Goal: Check status: Check status

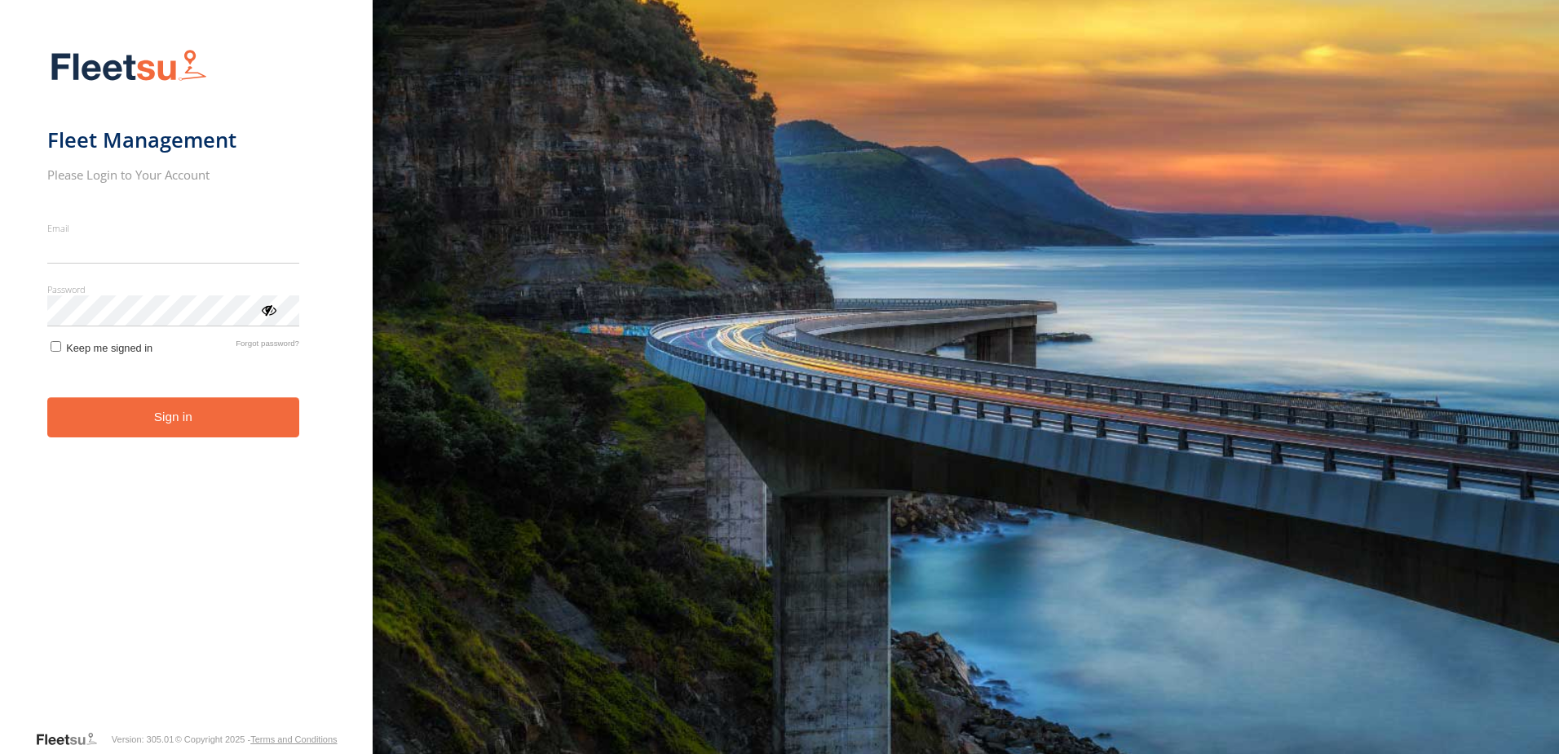
type input "**********"
click at [228, 444] on form "**********" at bounding box center [186, 384] width 278 height 690
click at [188, 414] on button "Sign in" at bounding box center [173, 417] width 252 height 40
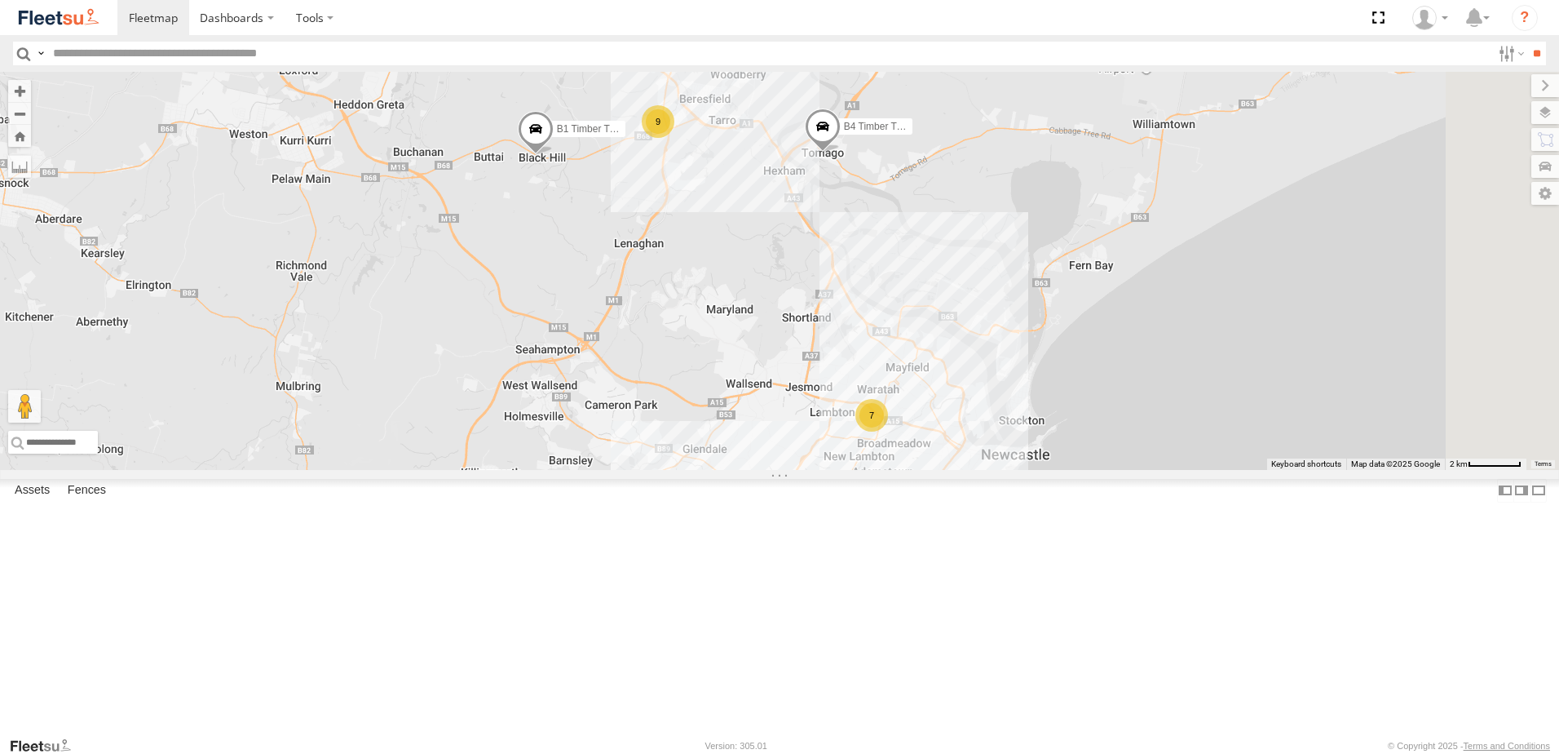
drag, startPoint x: 953, startPoint y: 321, endPoint x: 943, endPoint y: 358, distance: 38.0
click at [943, 358] on div "B4 Timber Truck B1 Timber Truck 9 7 10" at bounding box center [779, 271] width 1559 height 398
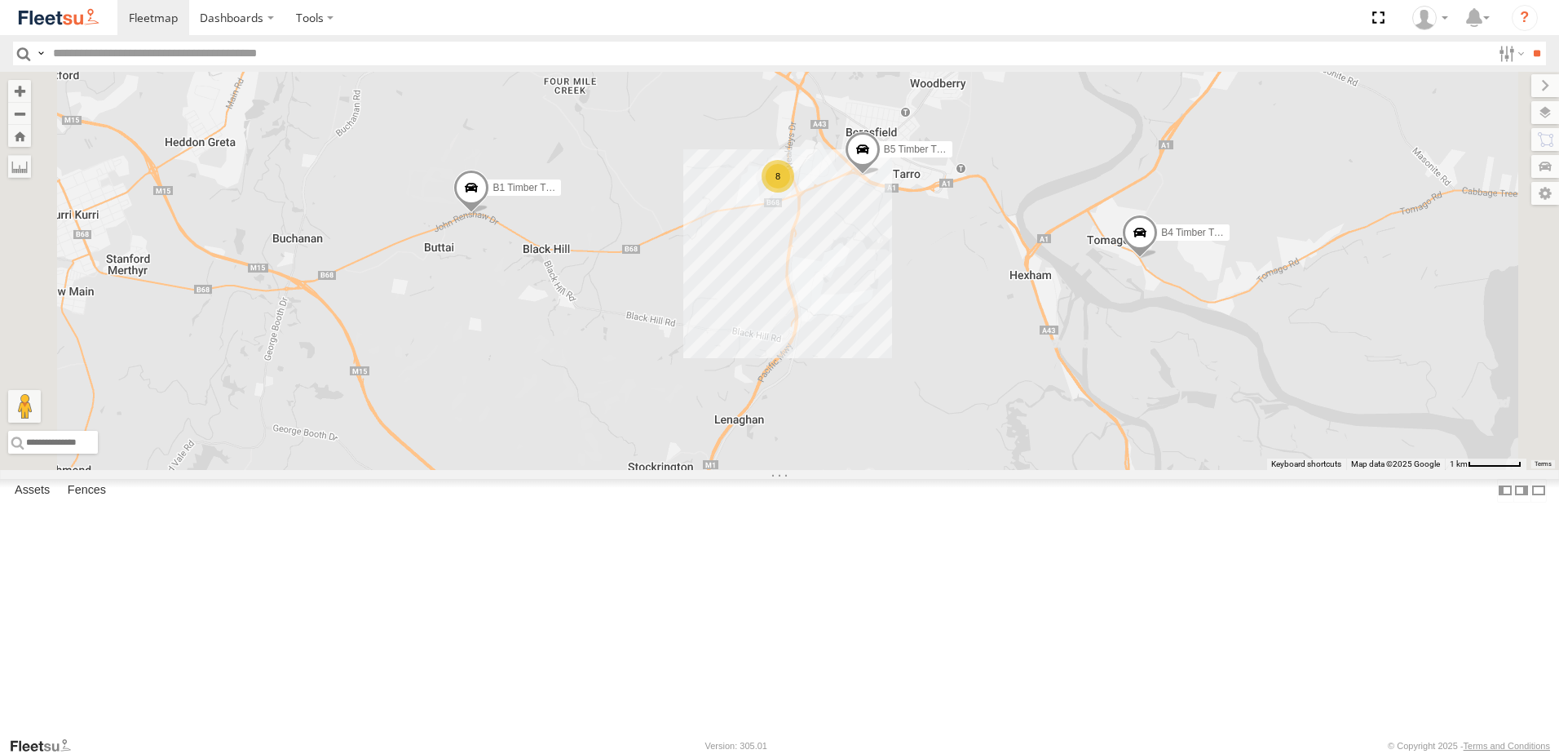
drag, startPoint x: 998, startPoint y: 487, endPoint x: 892, endPoint y: 334, distance: 185.8
click at [885, 338] on div "B4 Timber Truck B1 Timber Truck B5 Timber Truck 8" at bounding box center [779, 271] width 1559 height 398
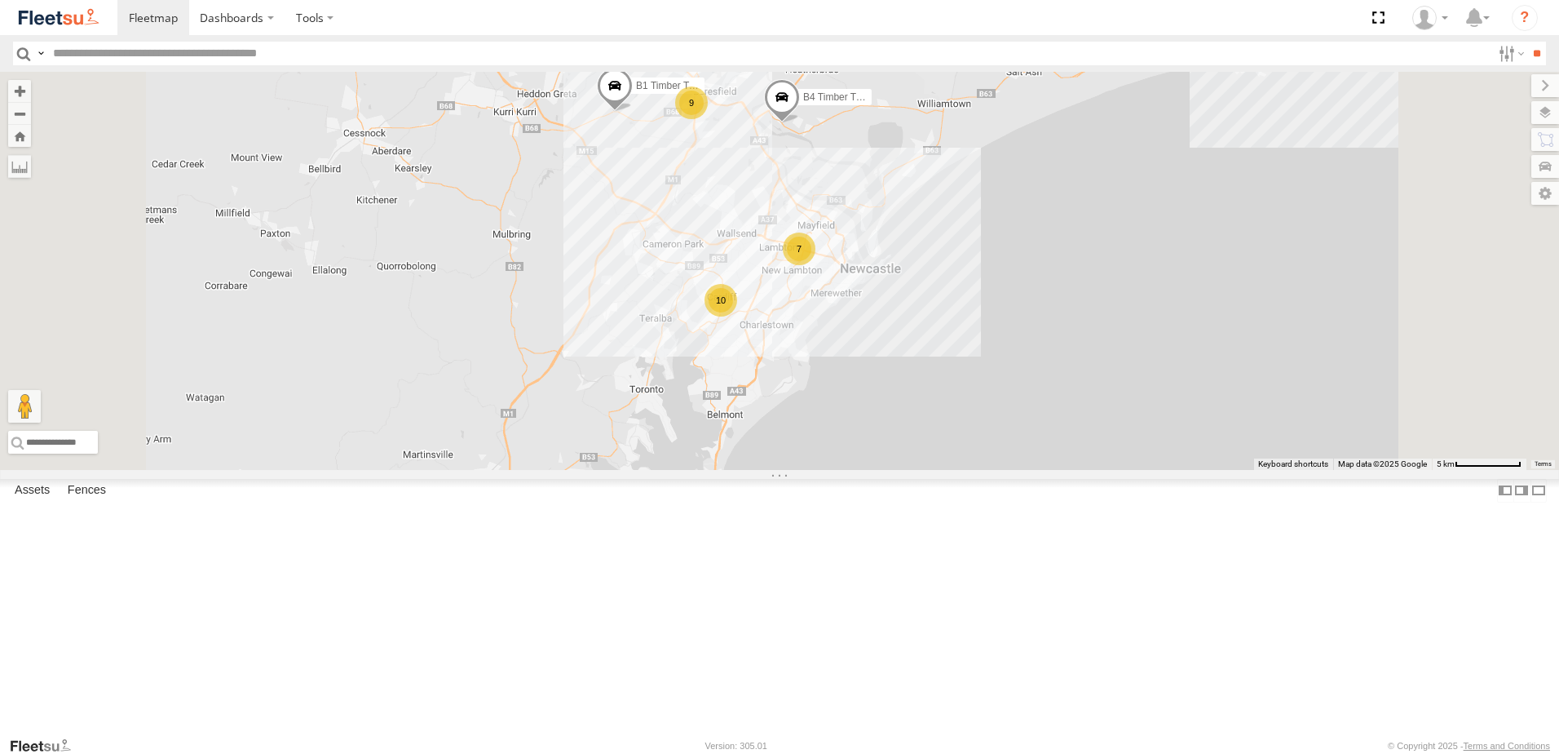
drag, startPoint x: 790, startPoint y: 543, endPoint x: 802, endPoint y: 452, distance: 92.1
click at [798, 456] on div "B4 Timber Truck B1 Timber Truck 9 7 10" at bounding box center [779, 271] width 1559 height 398
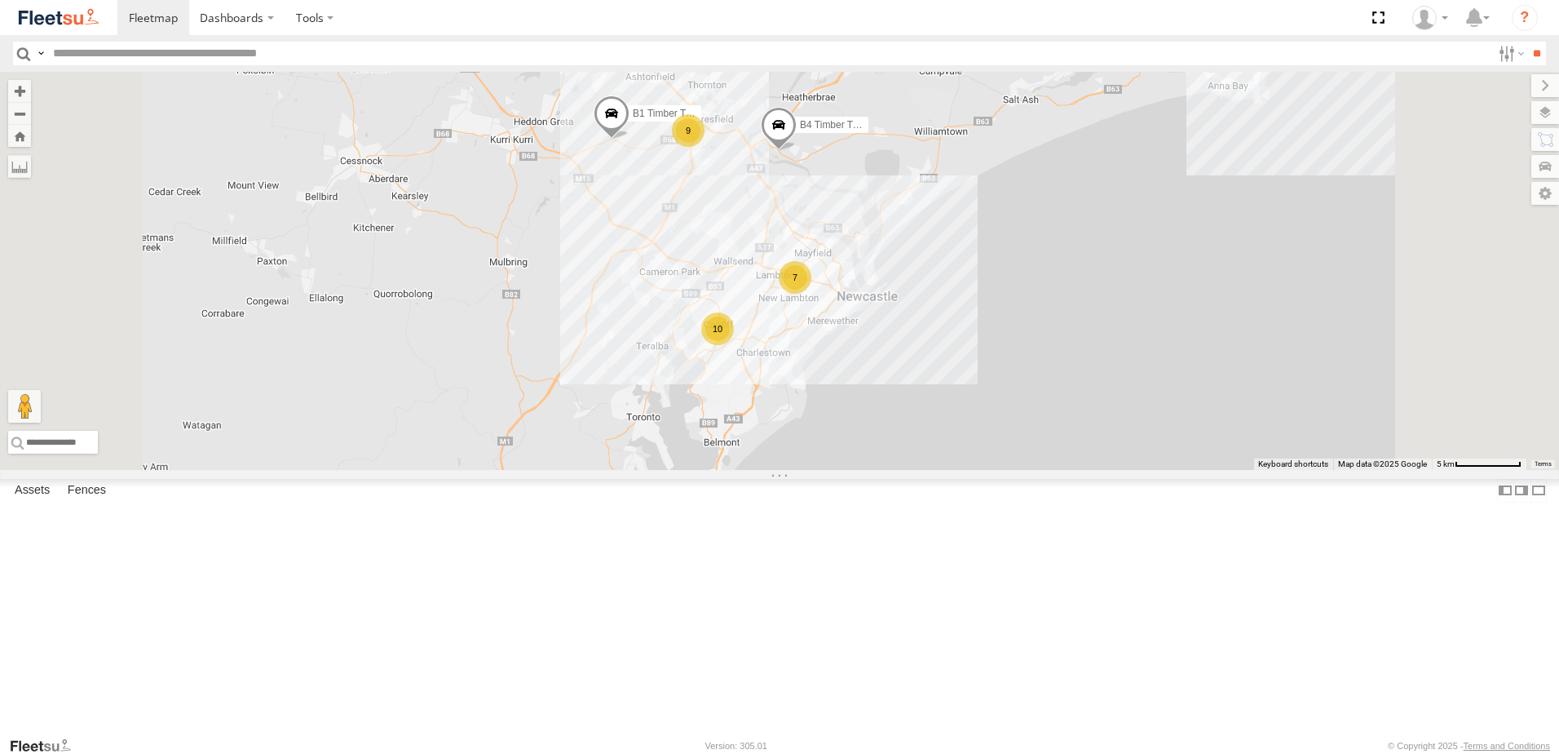
drag, startPoint x: 829, startPoint y: 447, endPoint x: 842, endPoint y: 466, distance: 22.9
click at [828, 462] on div "B4 Timber Truck B1 Timber Truck 9 7 10" at bounding box center [779, 271] width 1559 height 398
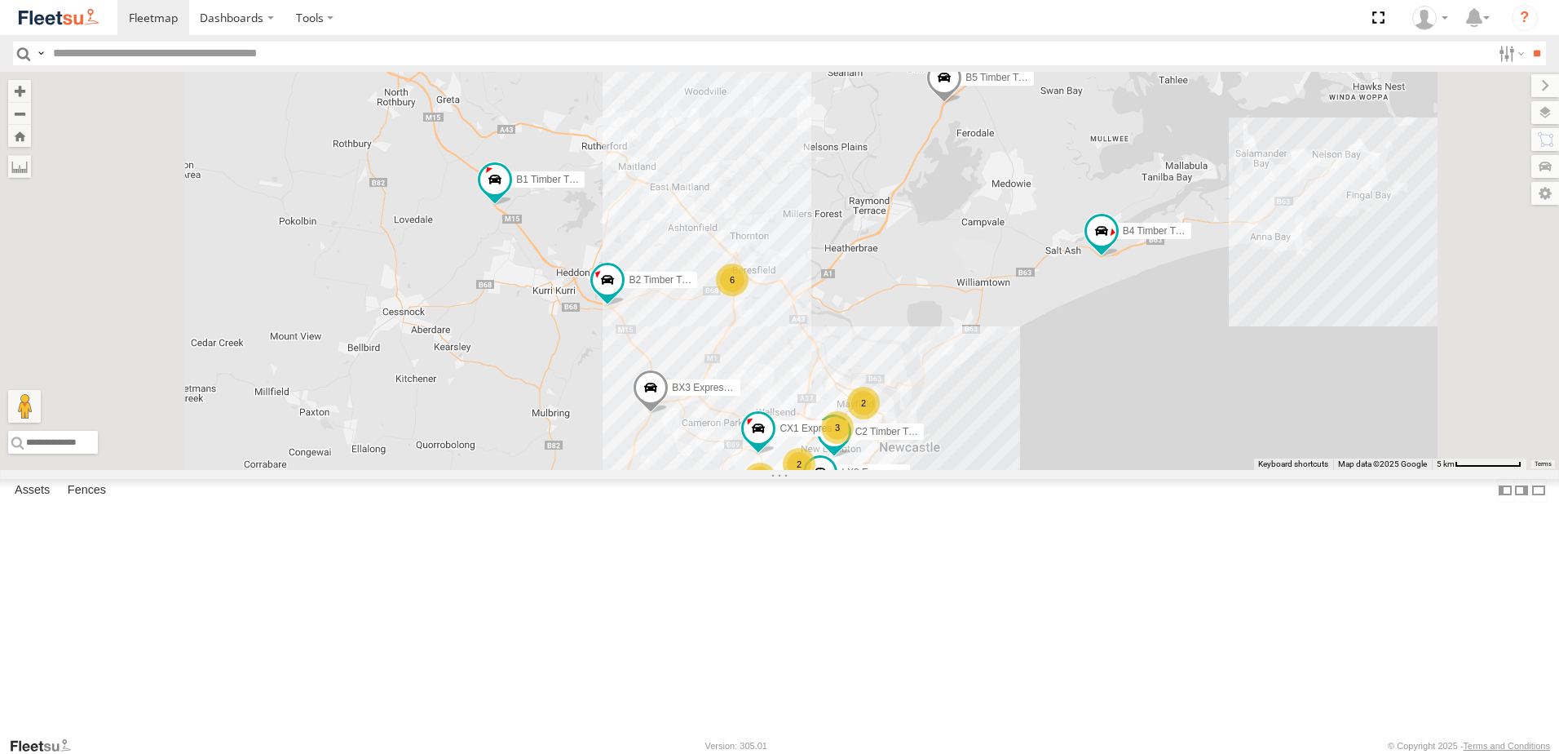
click at [992, 376] on div "CX1 Express Ute B4 Timber Truck 6 3 4 B2 Timber Truck 2 2 LX4 Express Ute B5 Ti…" at bounding box center [779, 271] width 1559 height 398
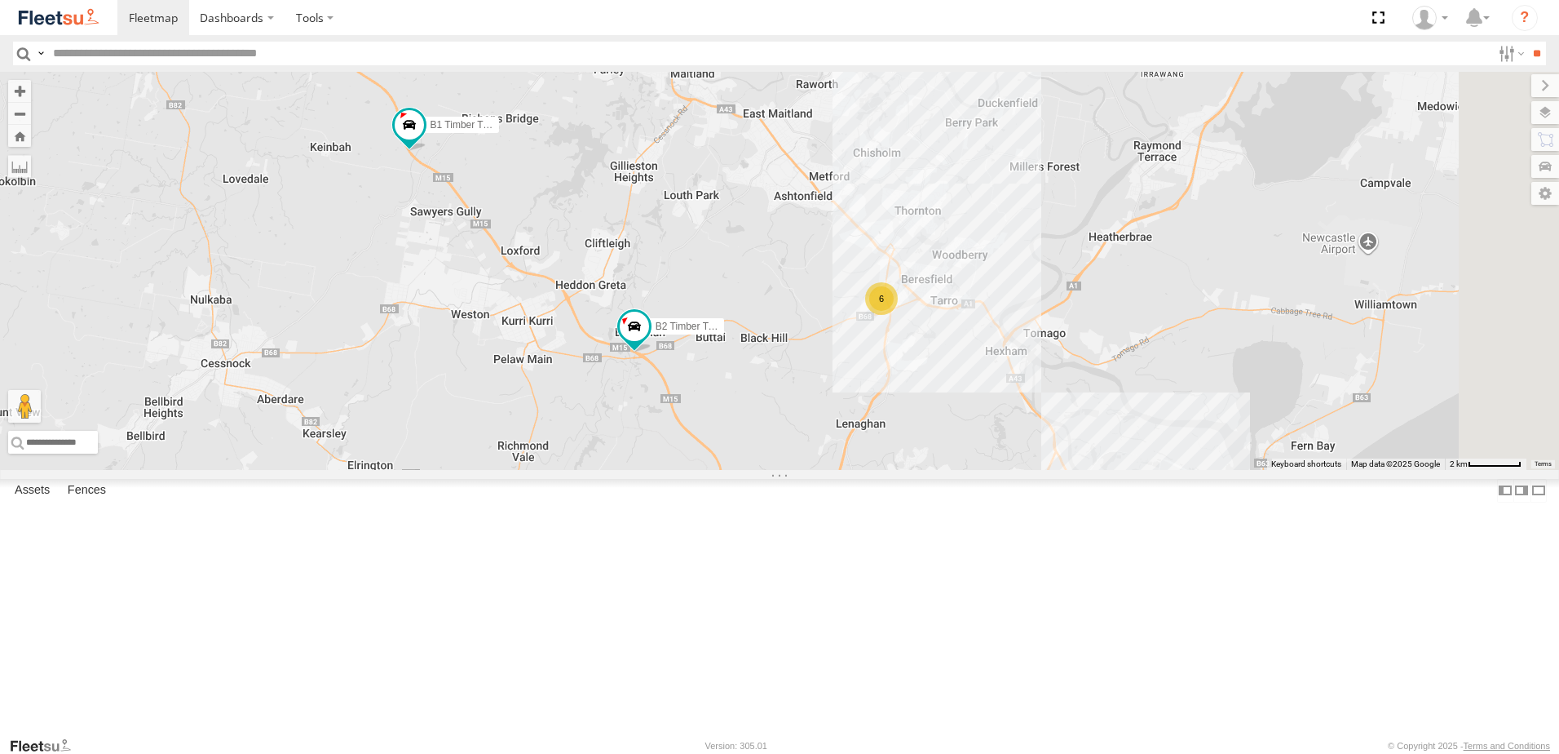
drag, startPoint x: 1130, startPoint y: 469, endPoint x: 1045, endPoint y: 492, distance: 87.8
click at [1045, 470] on div "CX1 Express Ute B4 Timber Truck B2 Timber Truck LX4 Express Ute B5 Timber Truck…" at bounding box center [779, 271] width 1559 height 398
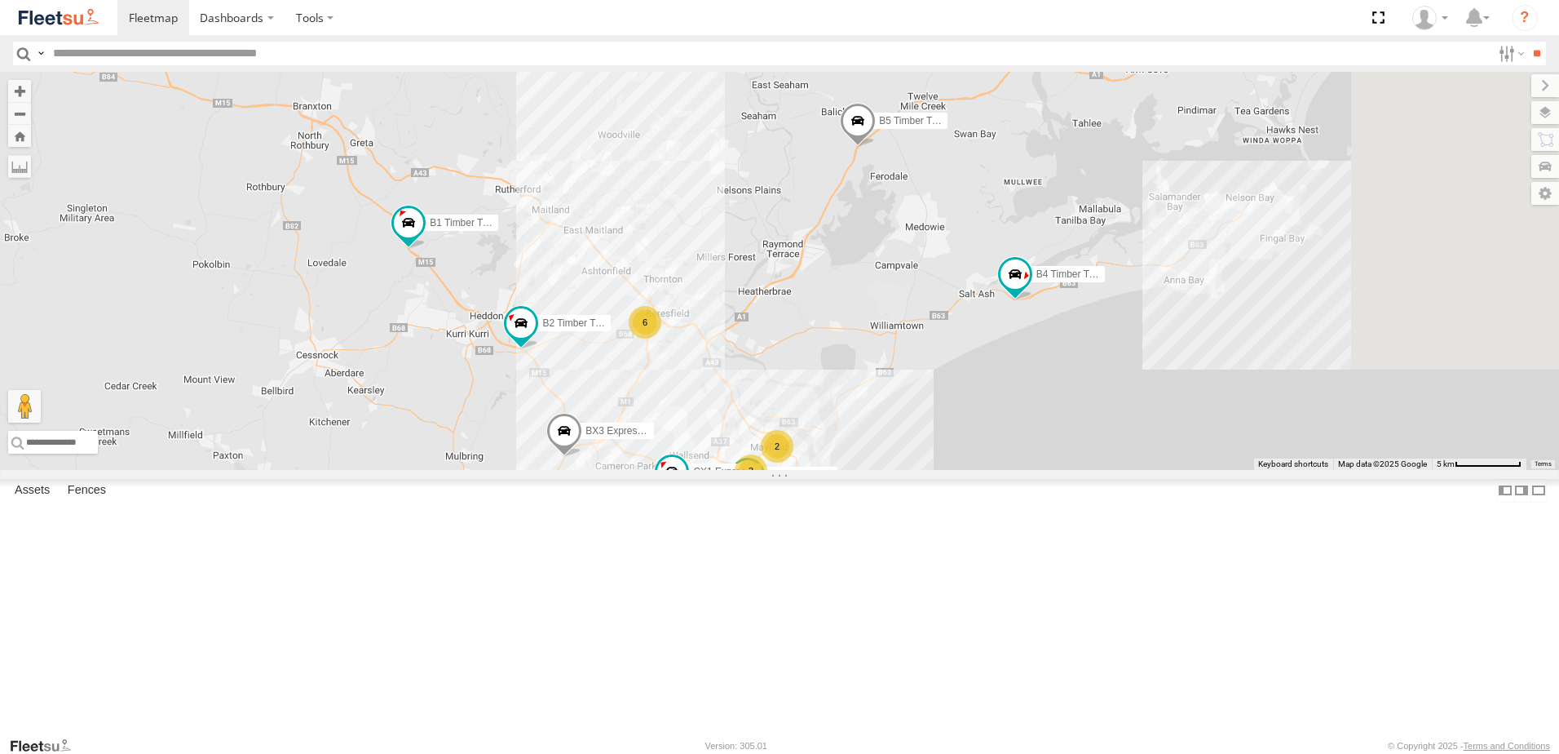
drag, startPoint x: 1152, startPoint y: 391, endPoint x: 933, endPoint y: 385, distance: 219.5
click at [933, 385] on div "CX1 Express Ute B4 Timber Truck B2 Timber Truck LX4 Express Ute B5 Timber Truck…" at bounding box center [779, 271] width 1559 height 398
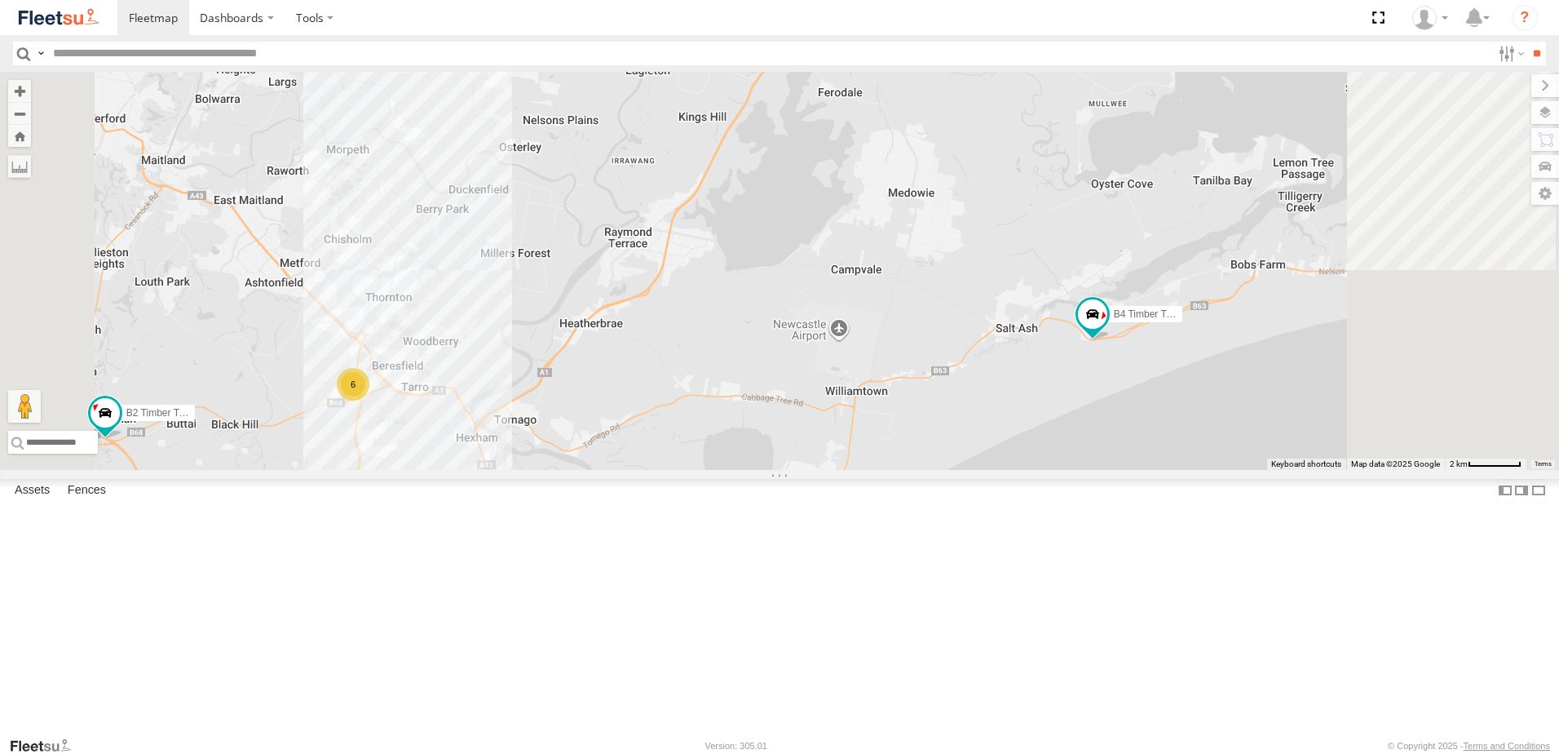
drag, startPoint x: 1180, startPoint y: 358, endPoint x: 1154, endPoint y: 313, distance: 51.9
click at [1154, 313] on div "CX1 Express Ute B4 Timber Truck B2 Timber Truck LX4 Express Ute B5 Timber Truck…" at bounding box center [779, 271] width 1559 height 398
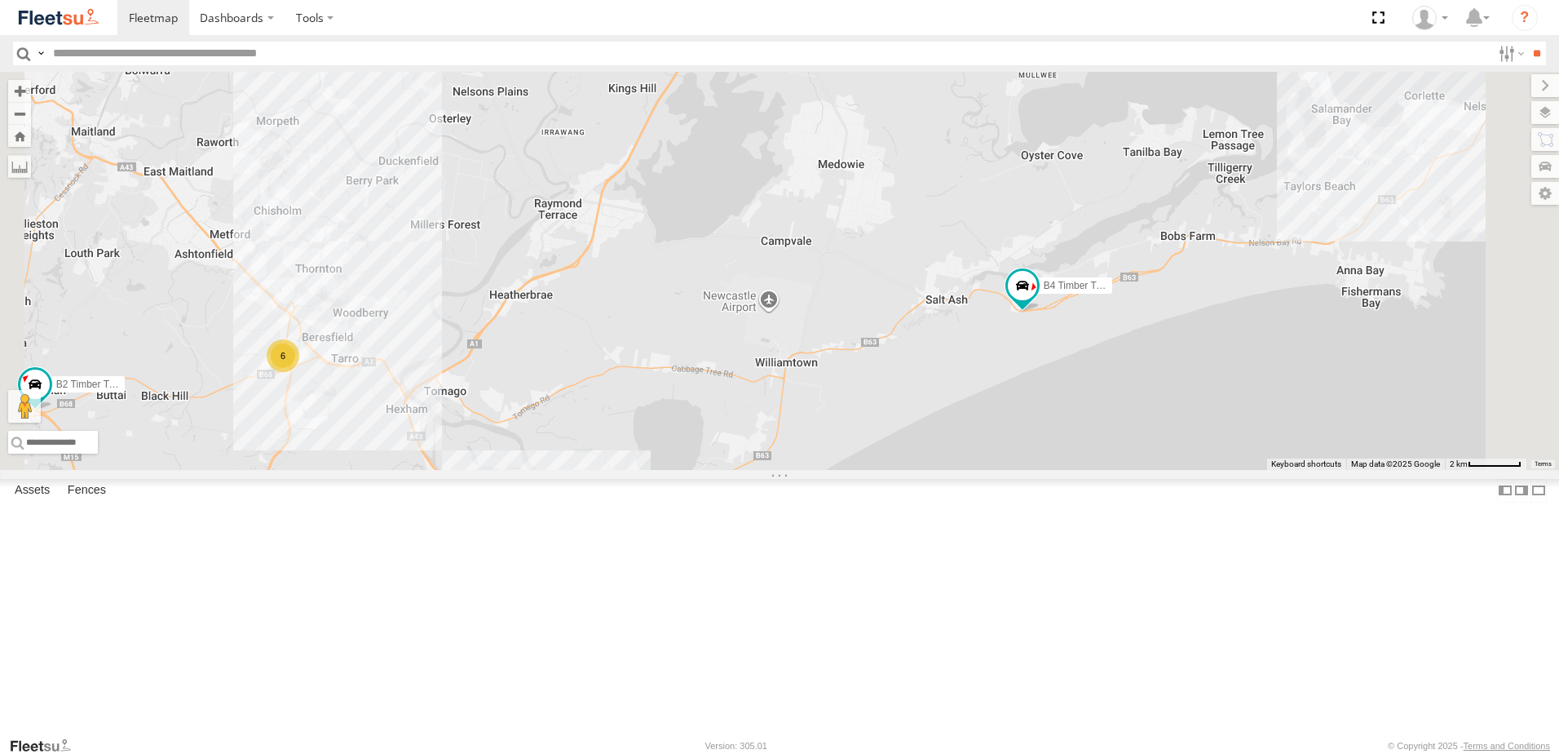
drag, startPoint x: 1236, startPoint y: 514, endPoint x: 1177, endPoint y: 507, distance: 59.9
click at [1178, 470] on div "CX1 Express Ute B4 Timber Truck B2 Timber Truck LX4 Express Ute B5 Timber Truck…" at bounding box center [779, 271] width 1559 height 398
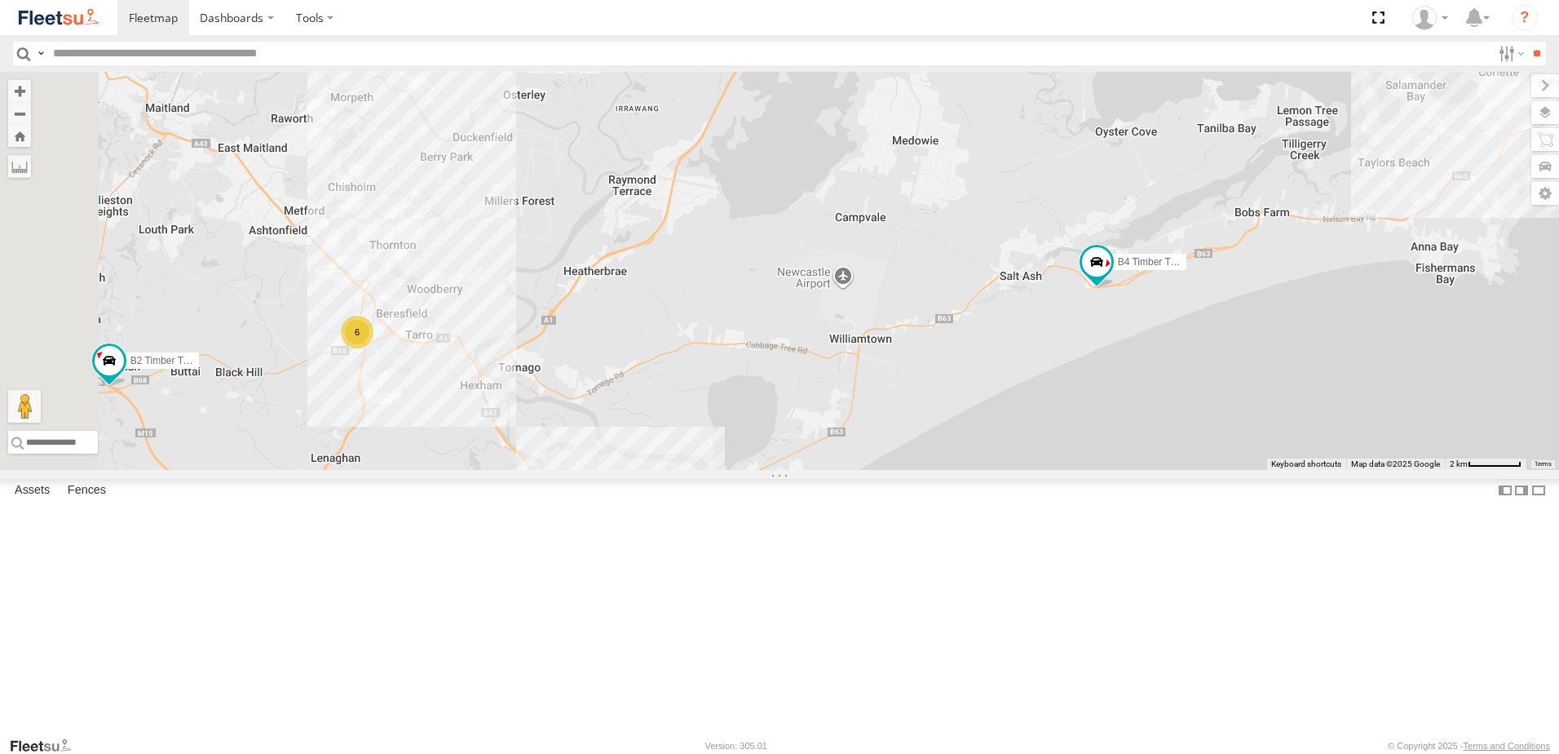
drag, startPoint x: 782, startPoint y: 498, endPoint x: 892, endPoint y: 479, distance: 111.8
click at [892, 470] on div "CX1 Express Ute B4 Timber Truck B2 Timber Truck LX4 Express Ute B5 Timber Truck…" at bounding box center [779, 271] width 1559 height 398
